Goal: Information Seeking & Learning: Learn about a topic

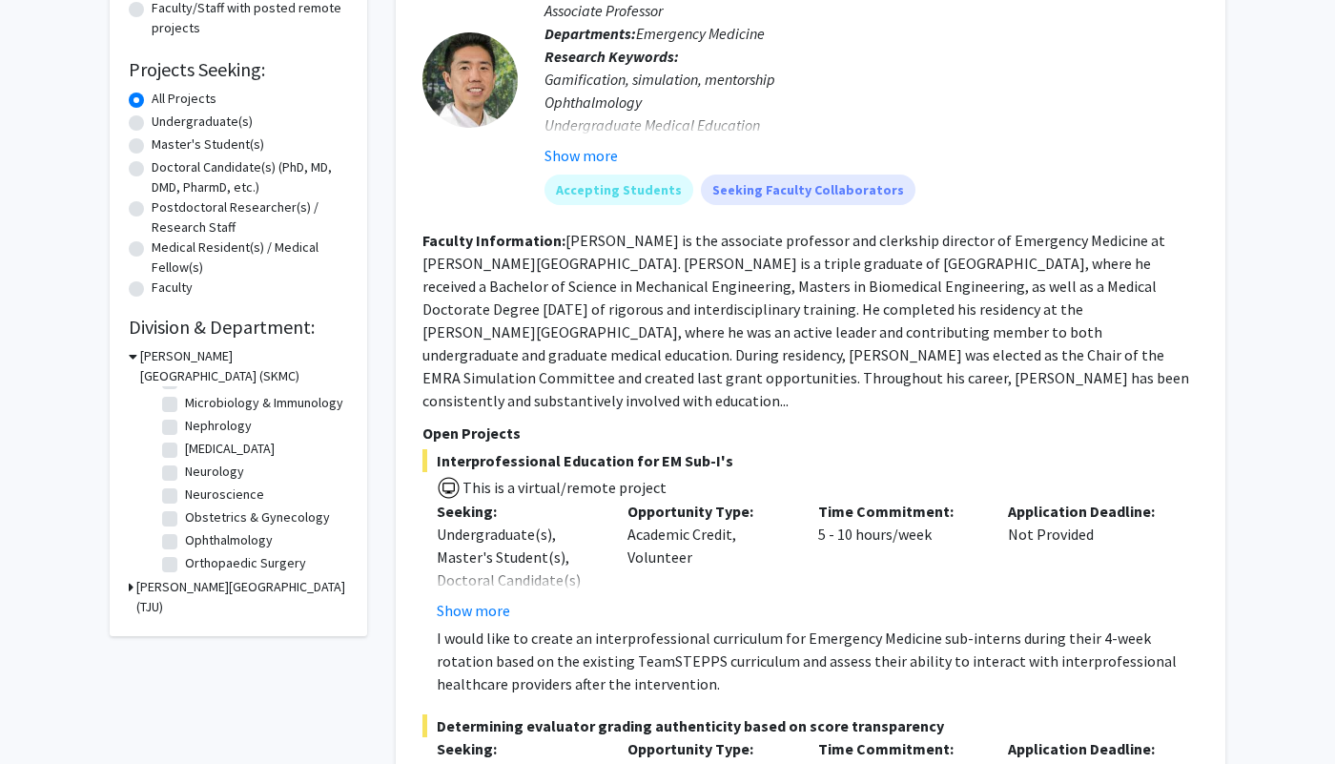
scroll to position [500, 0]
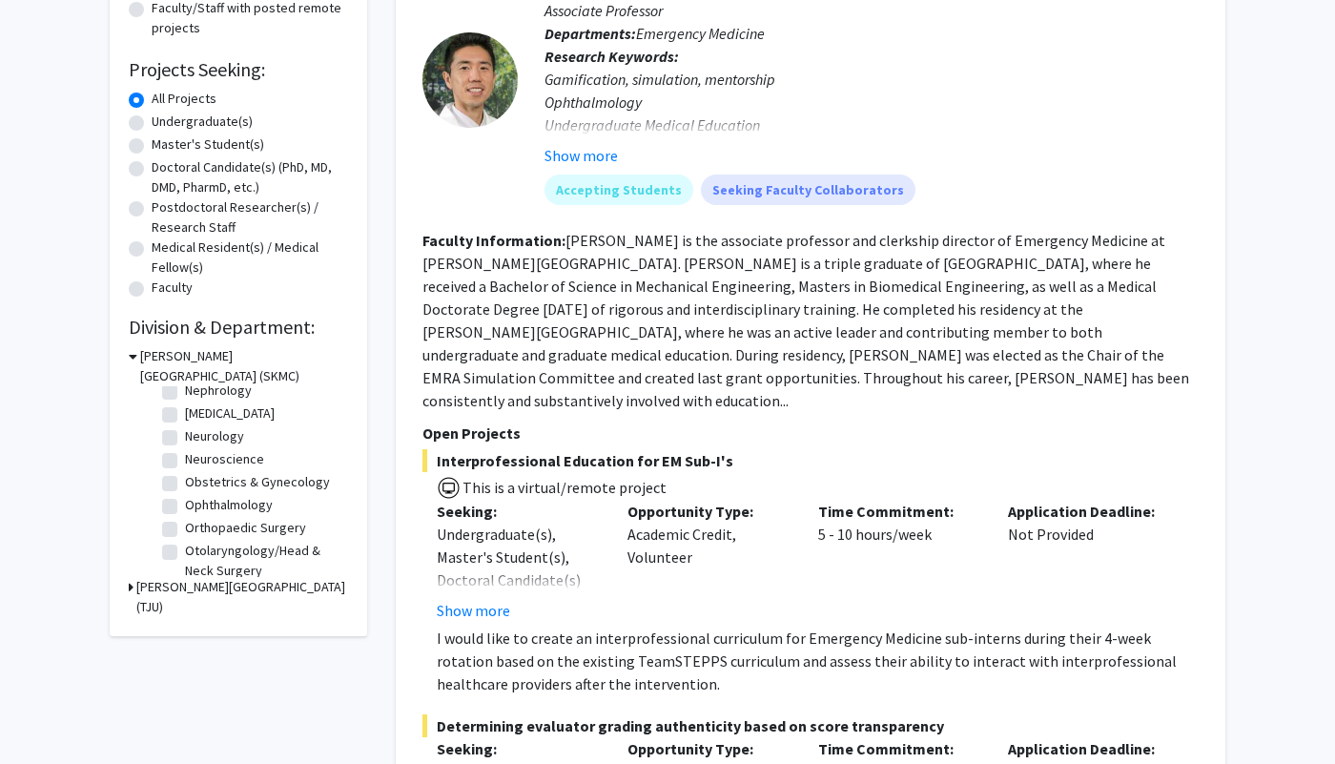
click at [185, 524] on label "Orthopaedic Surgery" at bounding box center [245, 528] width 121 height 20
click at [185, 524] on input "Orthopaedic Surgery" at bounding box center [191, 524] width 12 height 12
checkbox input "true"
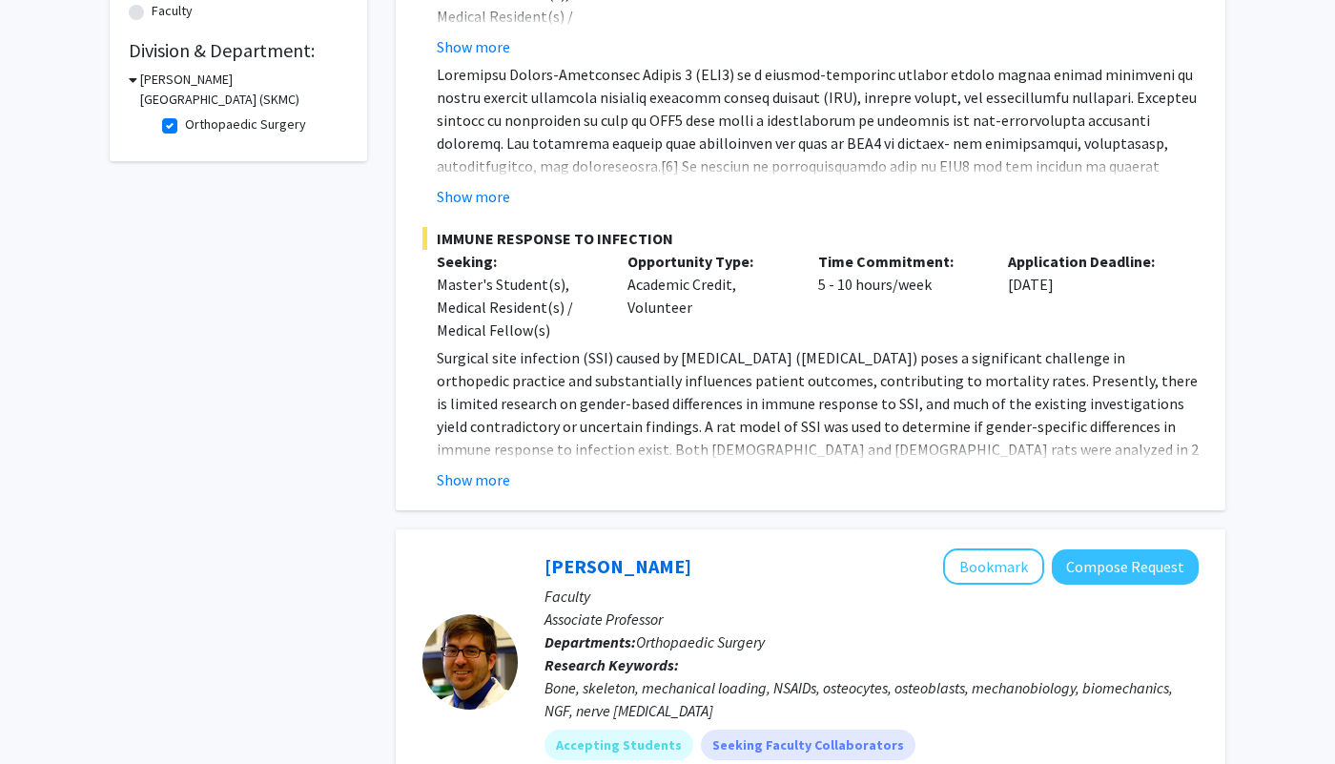
scroll to position [551, 0]
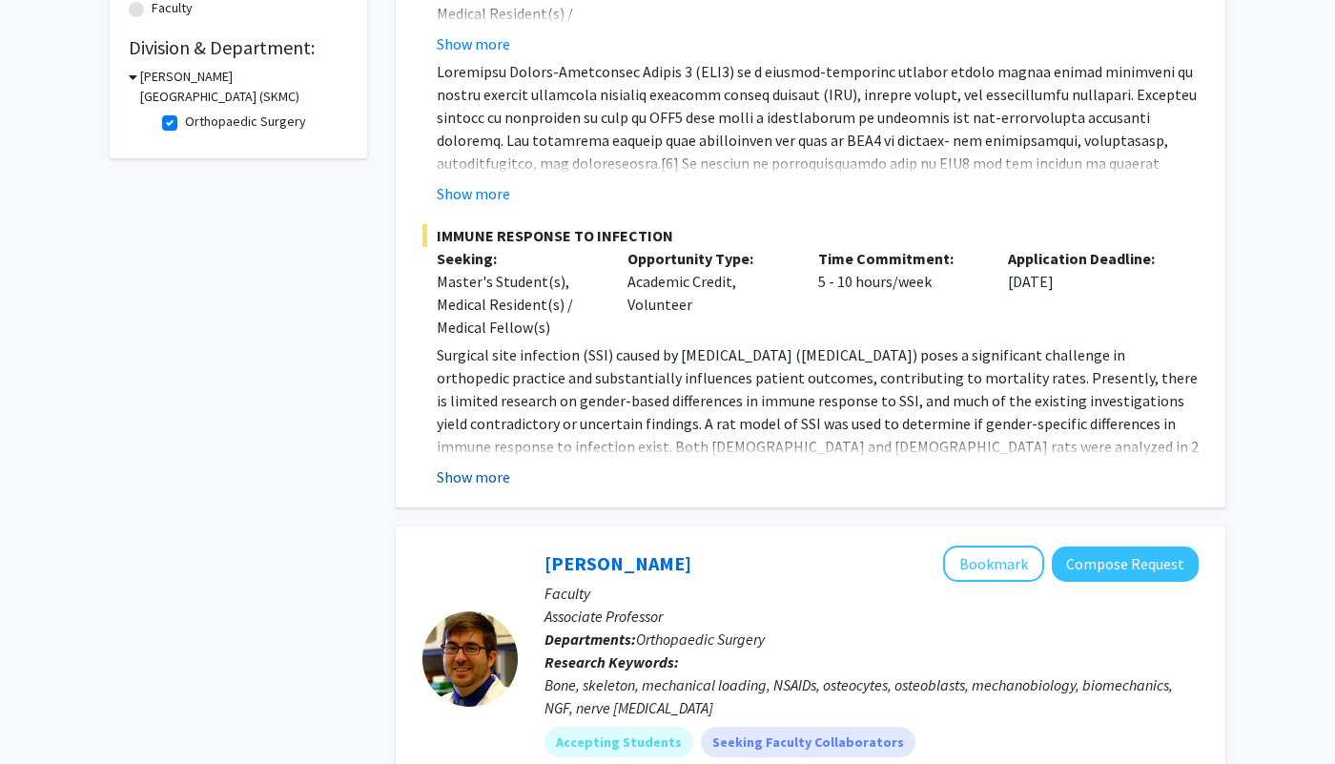
click at [494, 474] on button "Show more" at bounding box center [473, 476] width 73 height 23
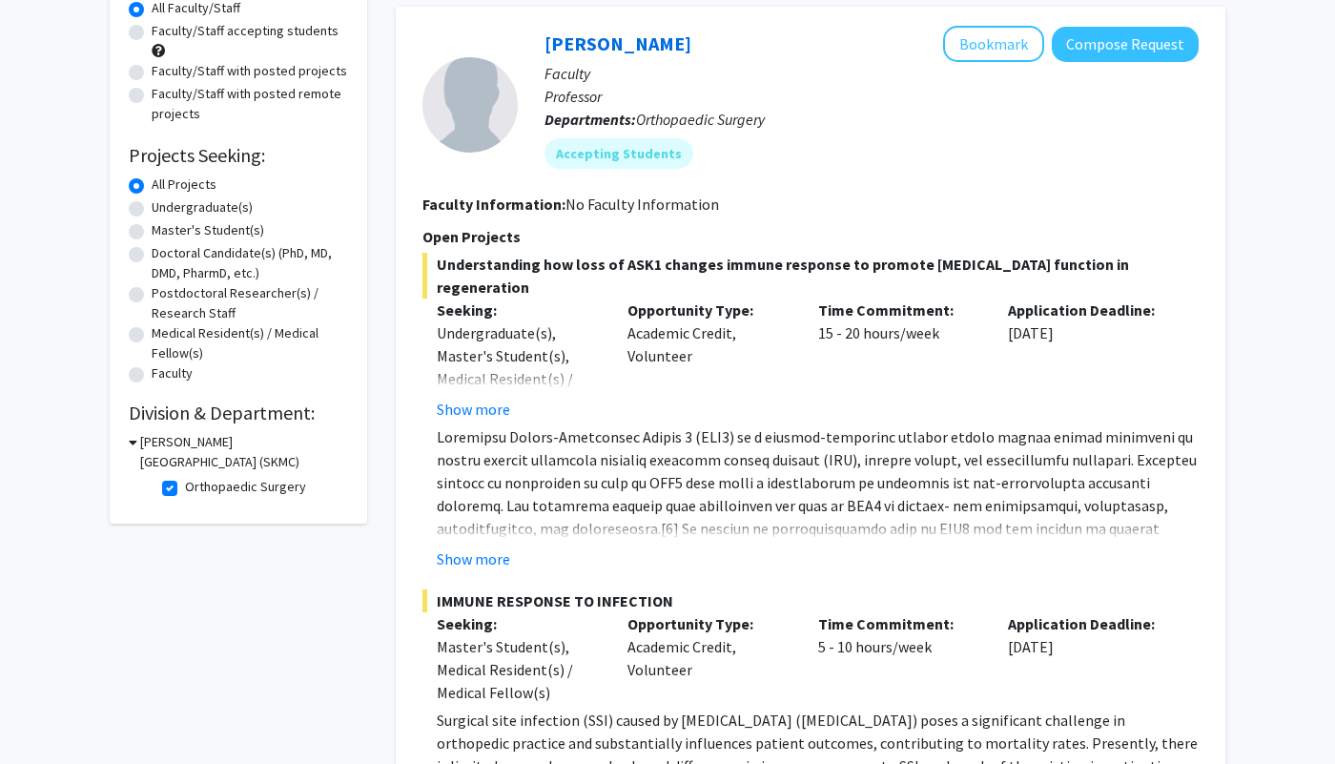
scroll to position [212, 0]
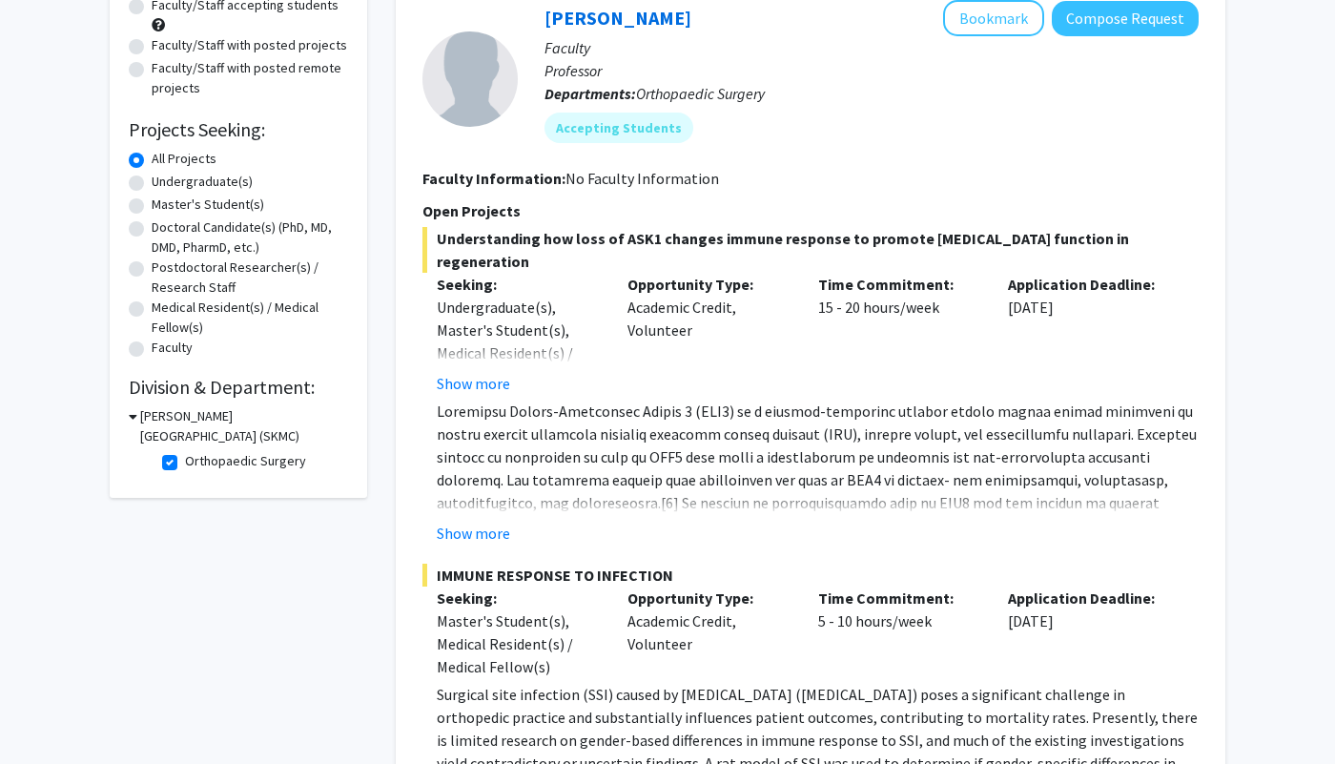
click at [185, 460] on label "Orthopaedic Surgery" at bounding box center [245, 461] width 121 height 20
click at [185, 460] on input "Orthopaedic Surgery" at bounding box center [191, 457] width 12 height 12
checkbox input "false"
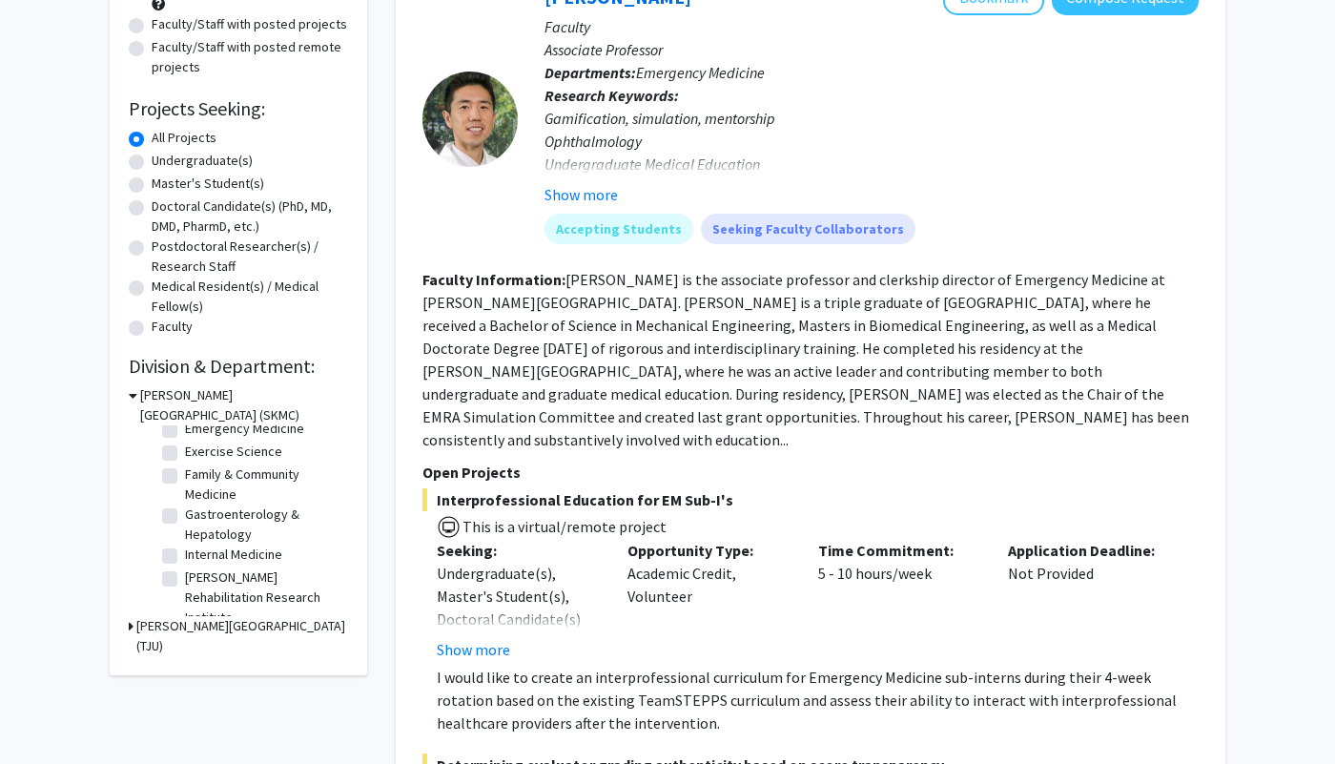
scroll to position [187, 0]
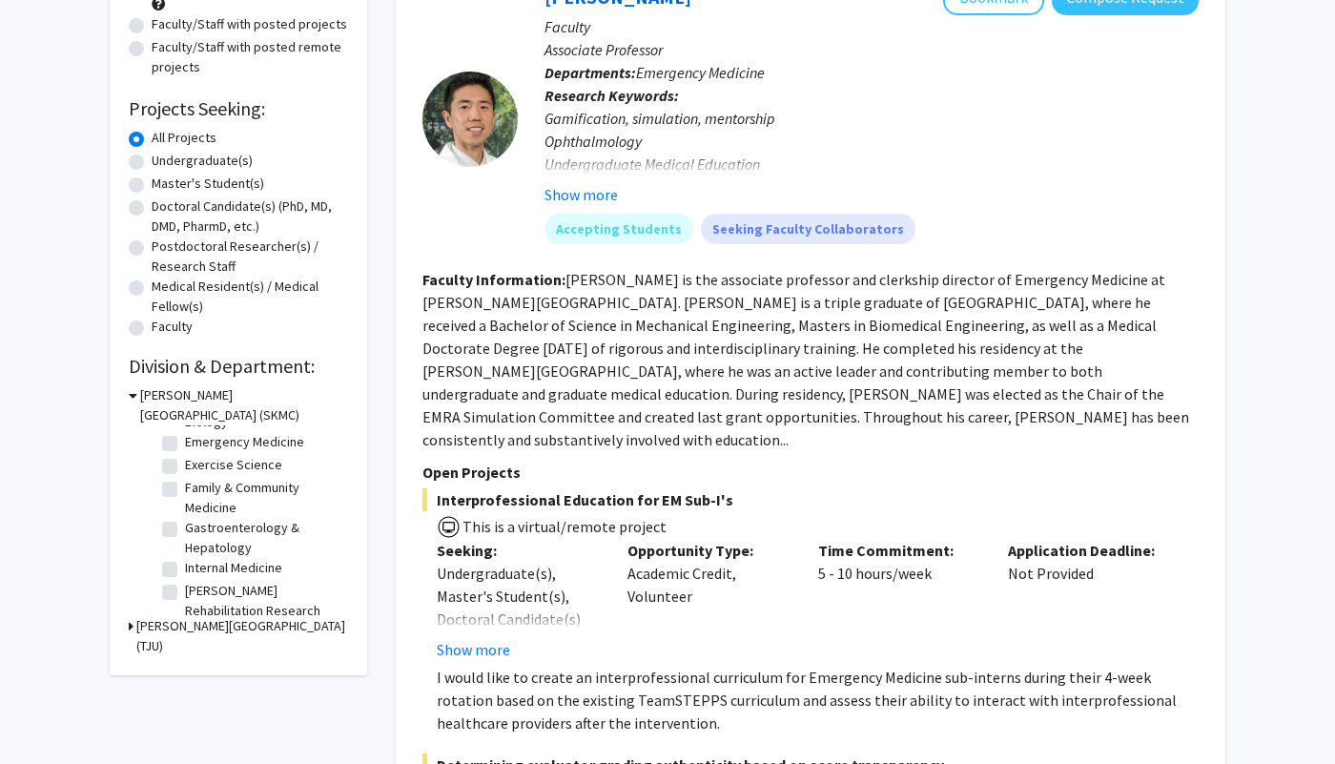
click at [211, 468] on label "Exercise Science" at bounding box center [233, 465] width 97 height 20
click at [197, 467] on input "Exercise Science" at bounding box center [191, 461] width 12 height 12
checkbox input "true"
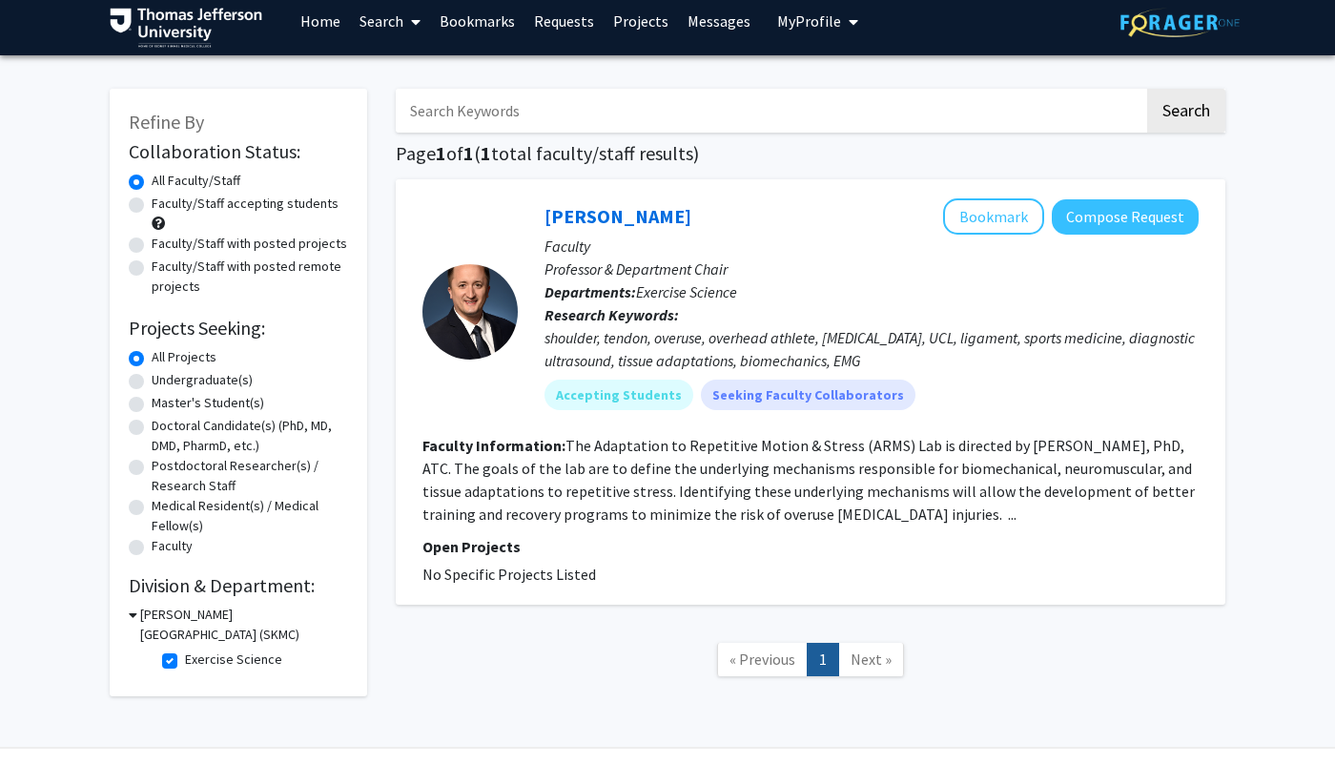
scroll to position [15, 0]
